Goal: Task Accomplishment & Management: Use online tool/utility

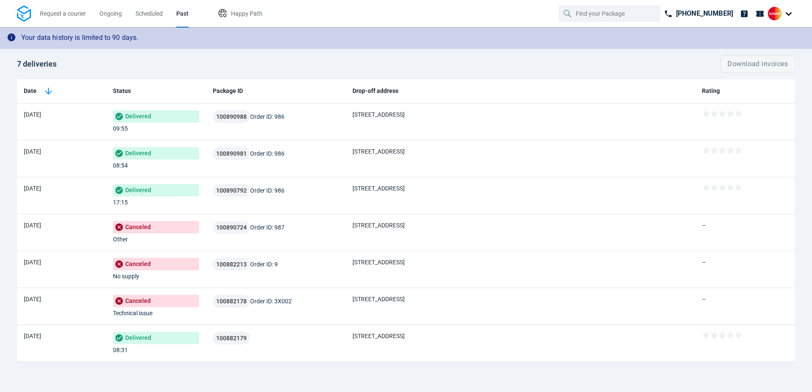
click at [27, 16] on img at bounding box center [24, 14] width 14 height 17
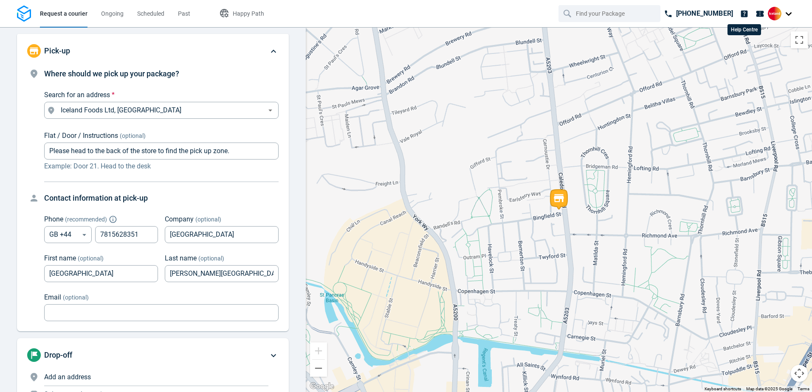
click at [746, 11] on icon at bounding box center [744, 13] width 7 height 7
click at [31, 11] on div "Request a courier Ongoing Scheduled Past Happy Path" at bounding box center [148, 13] width 262 height 27
click at [29, 12] on img at bounding box center [24, 14] width 14 height 17
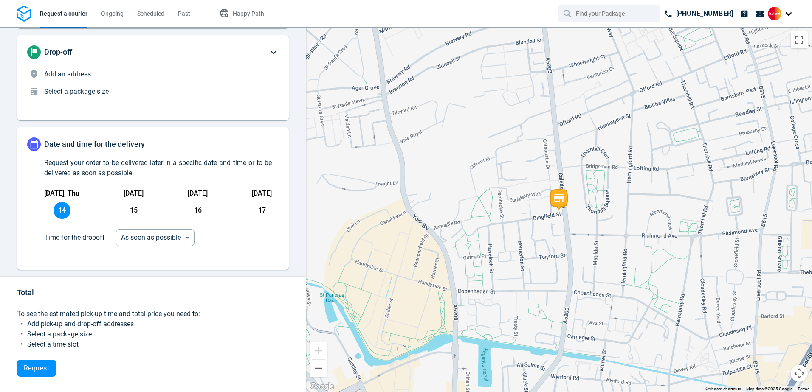
scroll to position [305, 0]
